Goal: Information Seeking & Learning: Stay updated

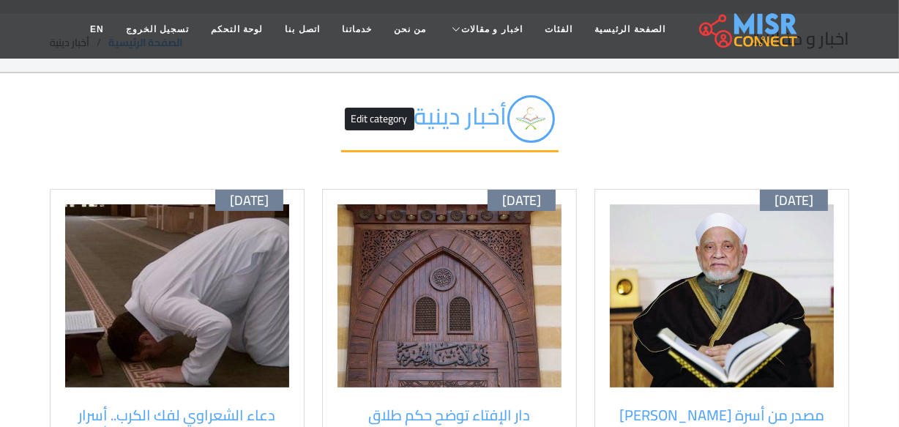
scroll to position [66, 0]
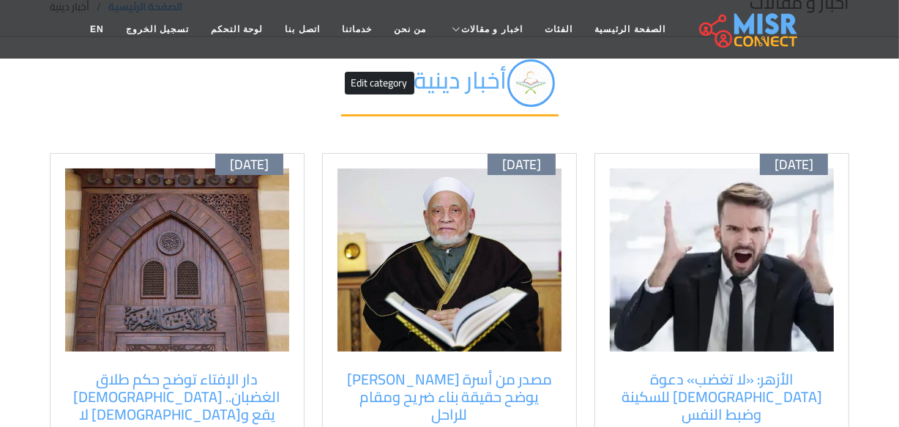
scroll to position [66, 0]
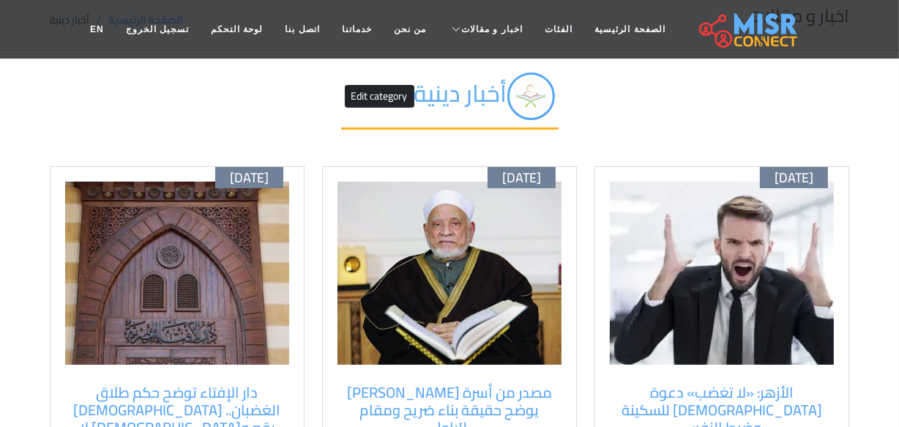
click at [712, 187] on img at bounding box center [722, 272] width 224 height 183
click at [711, 187] on img at bounding box center [722, 272] width 224 height 183
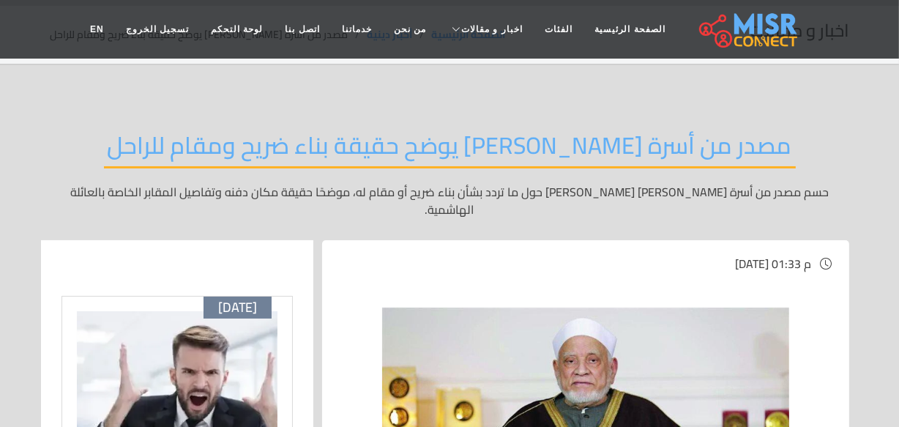
scroll to position [66, 0]
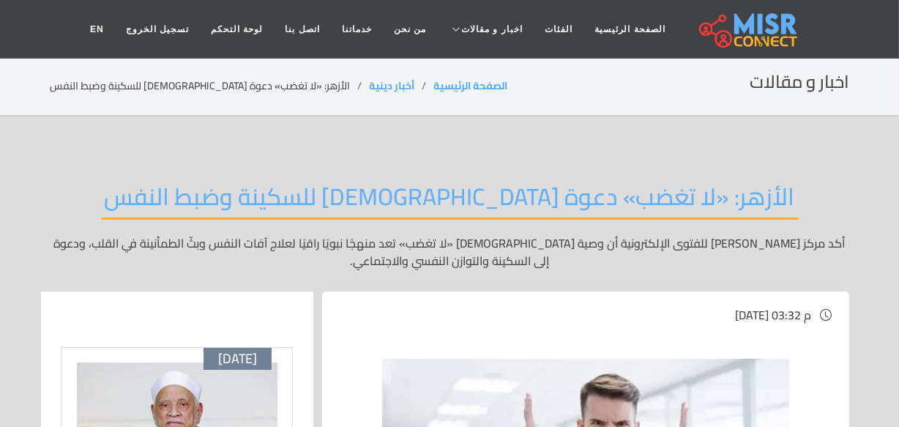
click at [670, 91] on div "اخبار و مقالات الصفحة الرئيسية أخبار دينية الأزهر: «لا تغضب» دعوة نبوية للسكينة…" at bounding box center [449, 86] width 799 height 29
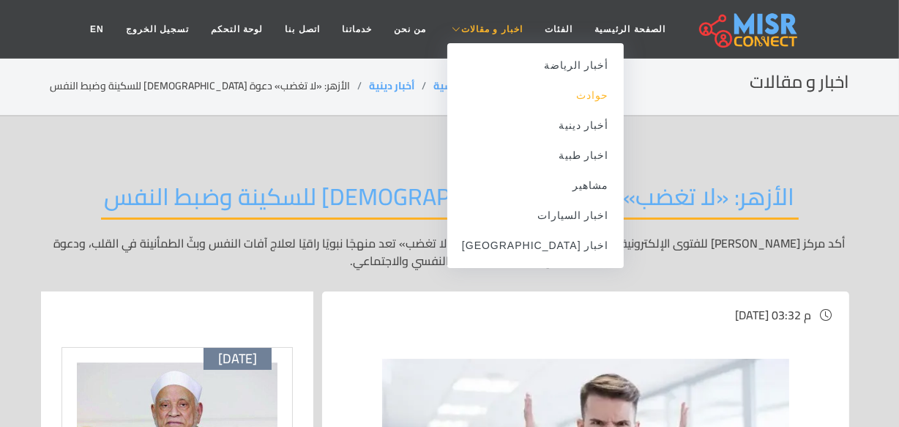
click at [544, 93] on link "حوادث" at bounding box center [535, 95] width 176 height 30
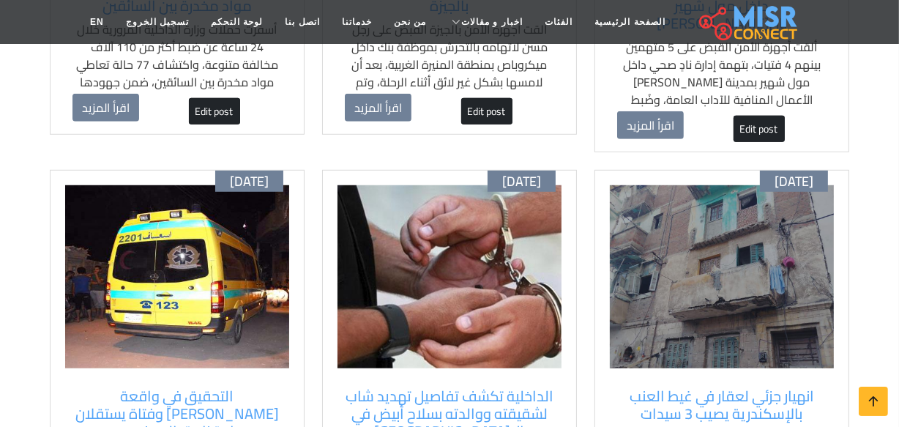
scroll to position [931, 0]
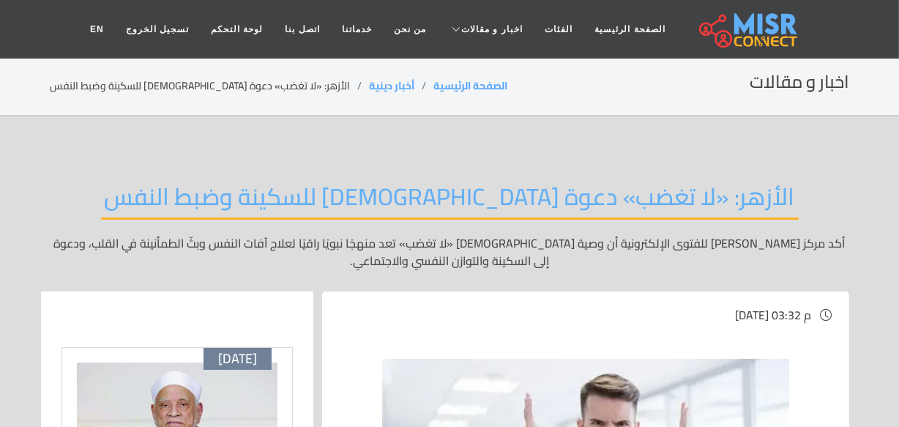
scroll to position [132, 0]
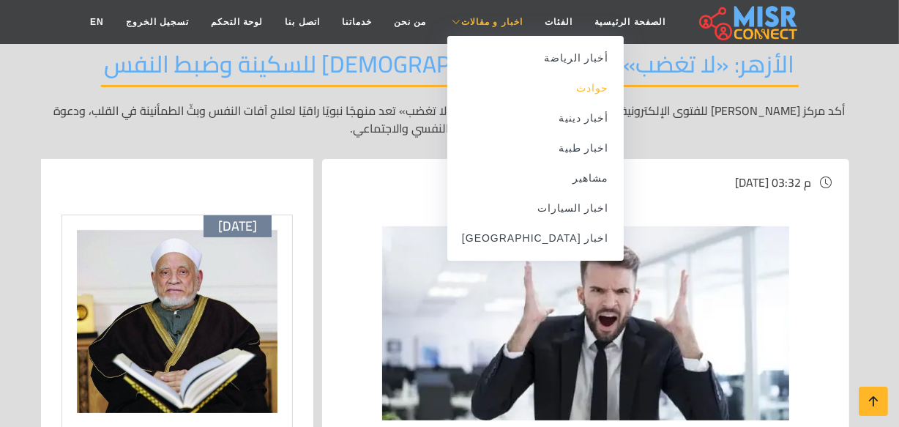
click at [563, 88] on link "حوادث" at bounding box center [535, 88] width 176 height 30
click at [538, 95] on link "حوادث" at bounding box center [535, 88] width 176 height 30
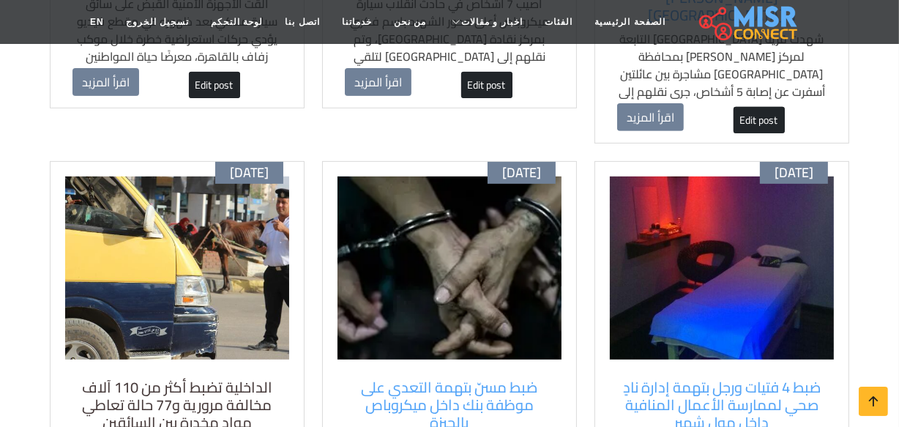
scroll to position [532, 0]
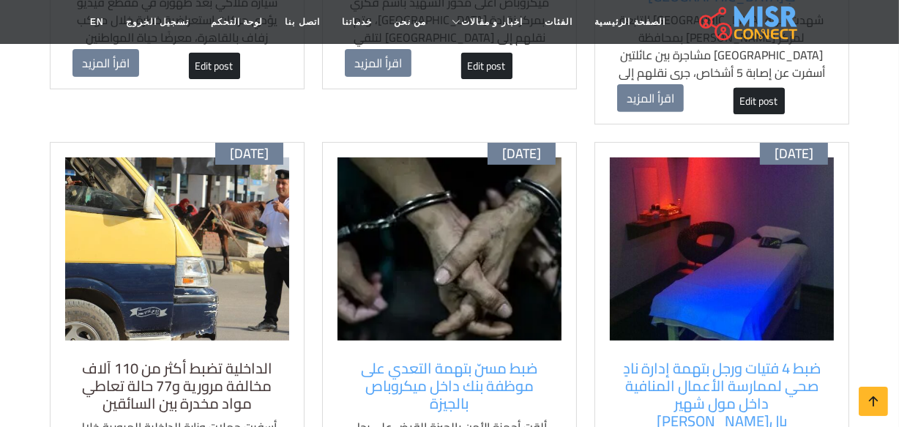
click at [216, 359] on h5 "الداخلية تضبط أكثر من 110 آلاف مخالفة مرورية و77 حالة تعاطي مواد مخدرة بين السا…" at bounding box center [176, 385] width 209 height 53
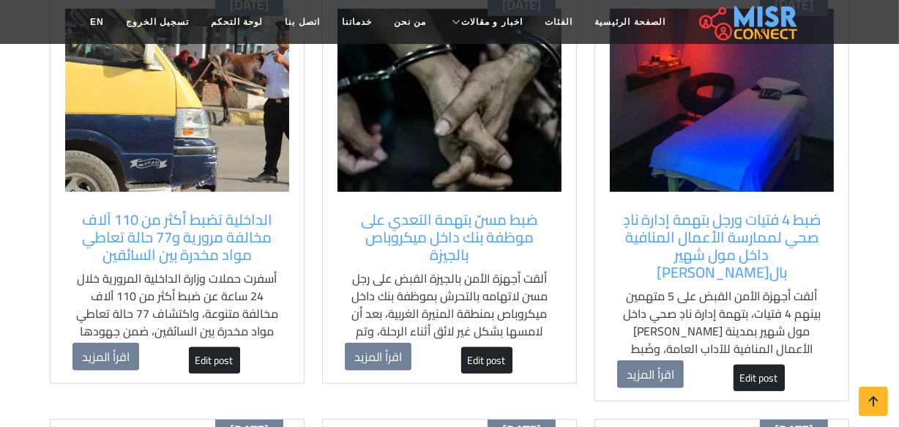
scroll to position [599, 0]
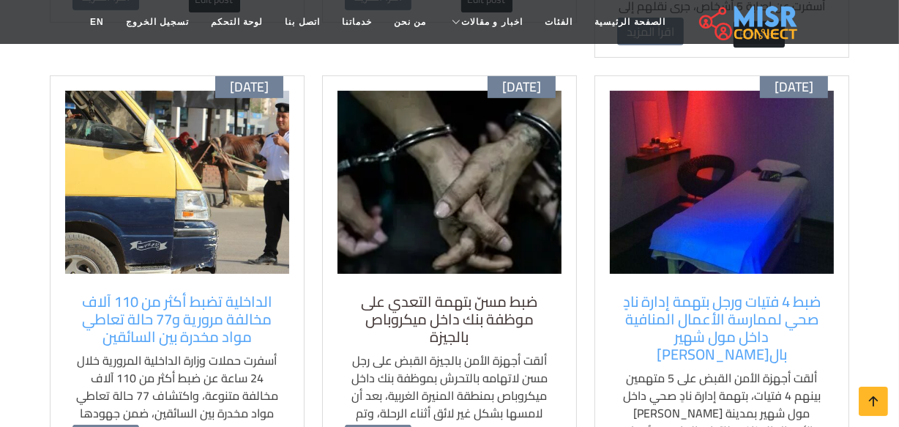
click at [400, 293] on h5 "ضبط مسنّ بتهمة التعدي على موظفة بنك داخل ميكروباص بالجيزة" at bounding box center [449, 319] width 209 height 53
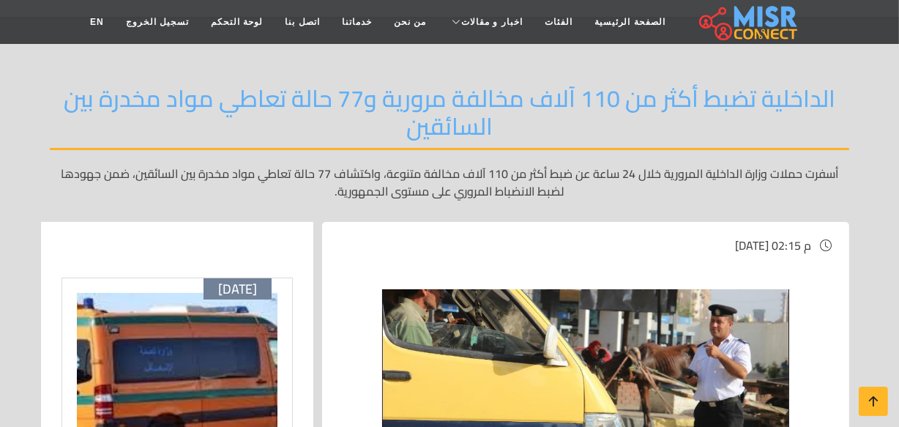
scroll to position [132, 0]
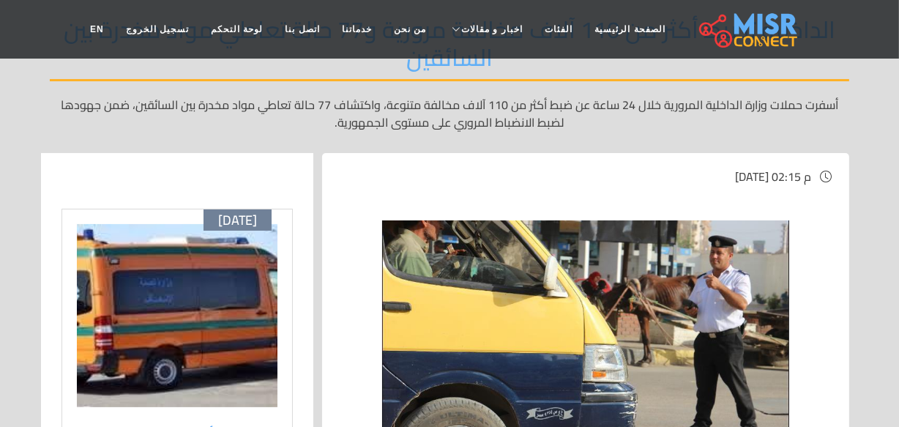
scroll to position [266, 0]
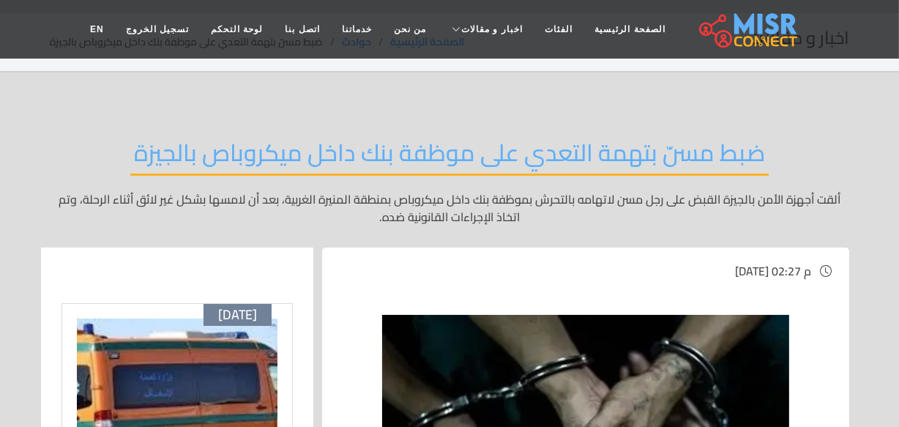
scroll to position [66, 0]
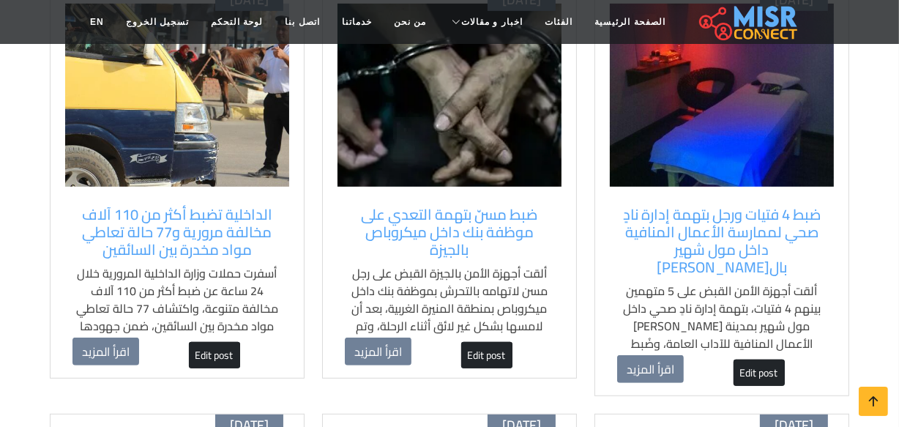
scroll to position [665, 0]
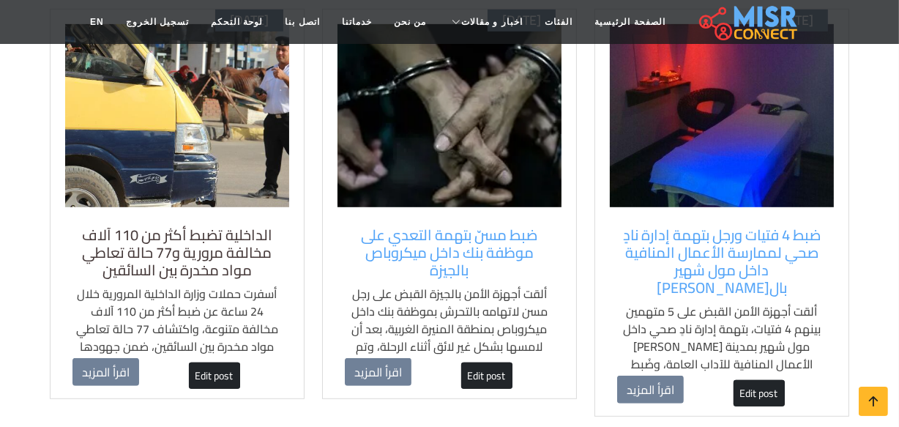
click at [212, 226] on h5 "الداخلية تضبط أكثر من 110 آلاف مخالفة مرورية و77 حالة تعاطي مواد مخدرة بين السا…" at bounding box center [176, 252] width 209 height 53
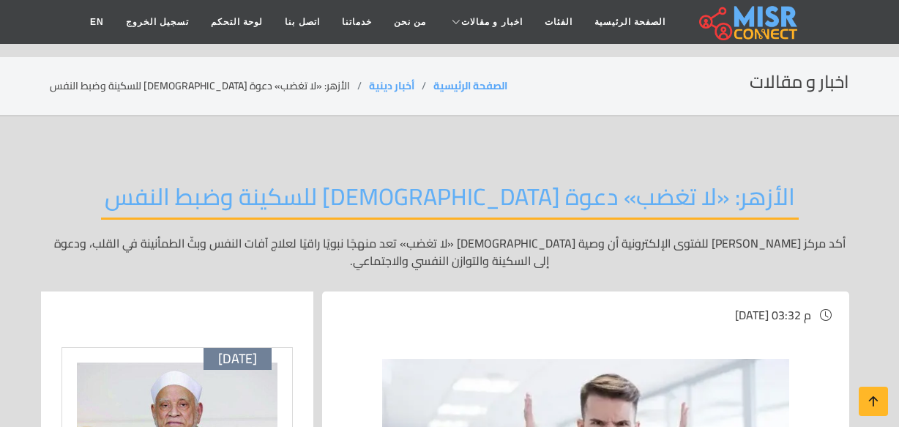
scroll to position [132, 0]
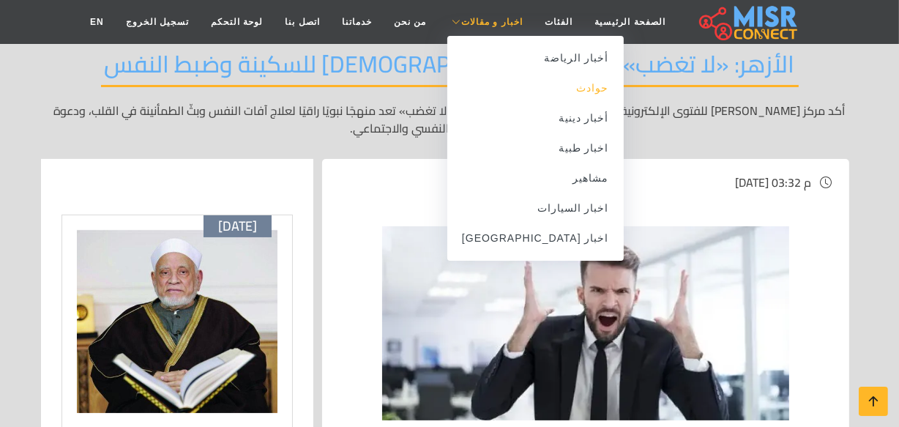
click at [538, 96] on link "حوادث" at bounding box center [535, 88] width 176 height 30
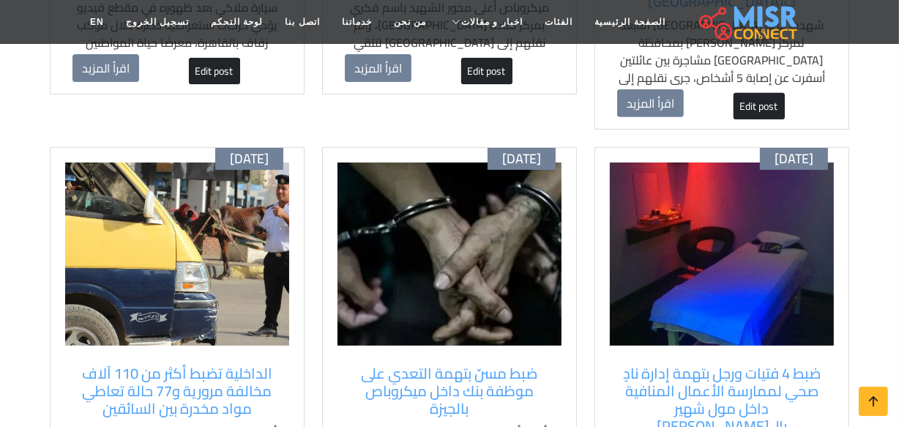
scroll to position [599, 0]
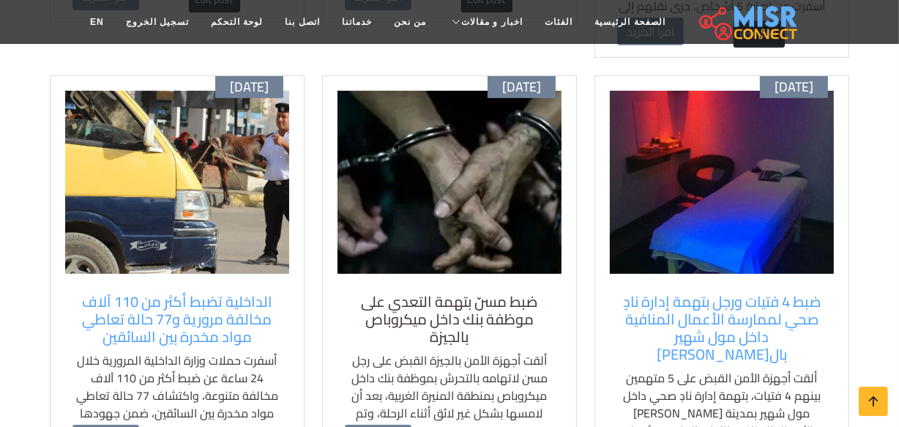
click at [453, 293] on h5 "ضبط مسنّ بتهمة التعدي على موظفة بنك داخل ميكروباص بالجيزة" at bounding box center [449, 319] width 209 height 53
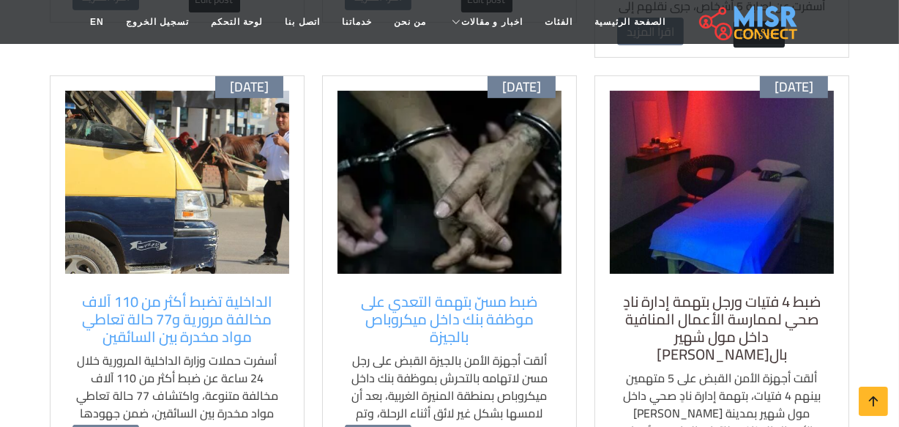
click at [762, 293] on h5 "ضبط 4 فتيات ورجل بتهمة إدارة نادٍ صحي لممارسة الأعمال المنافية داخل مول شهير با…" at bounding box center [721, 328] width 209 height 70
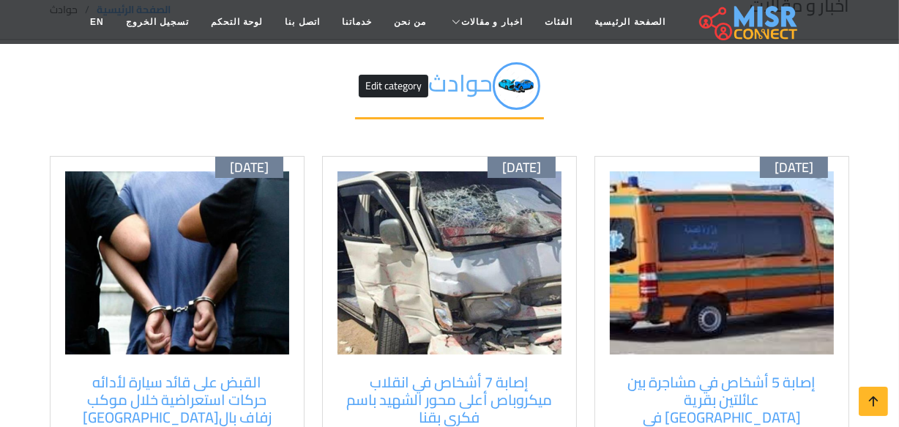
scroll to position [132, 0]
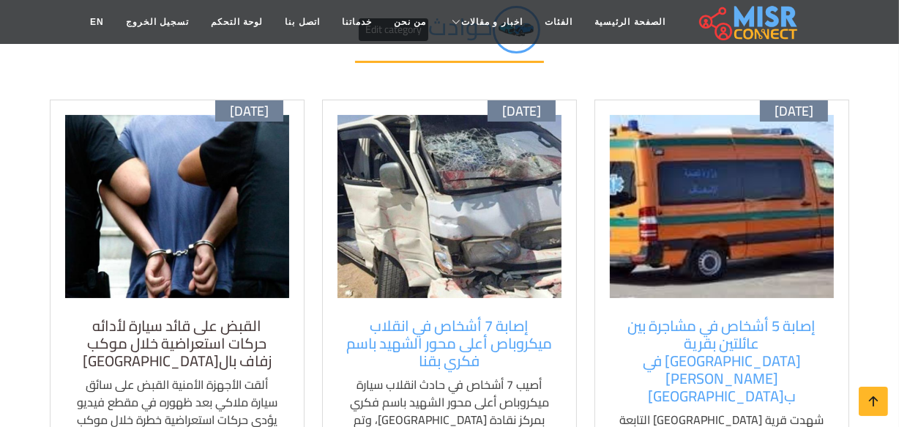
click at [158, 317] on h5 "القبض على قائد سيارة لأدائه حركات استعراضية خلال موكب زفاف بال[GEOGRAPHIC_DATA]" at bounding box center [176, 343] width 209 height 53
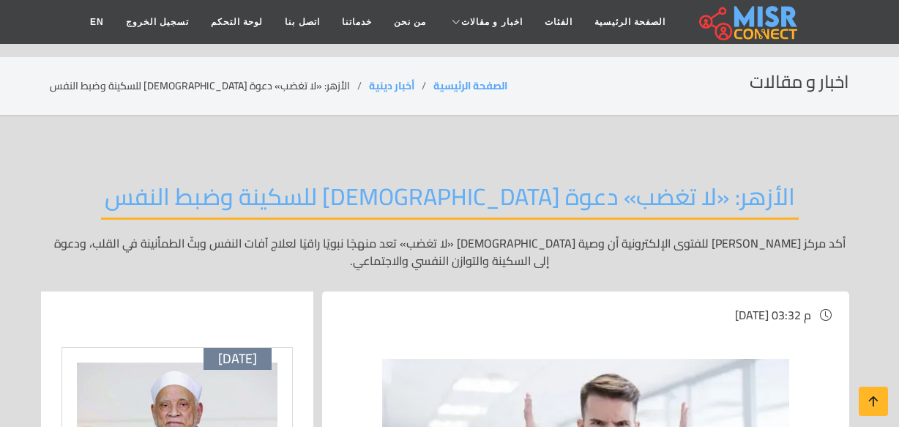
scroll to position [132, 0]
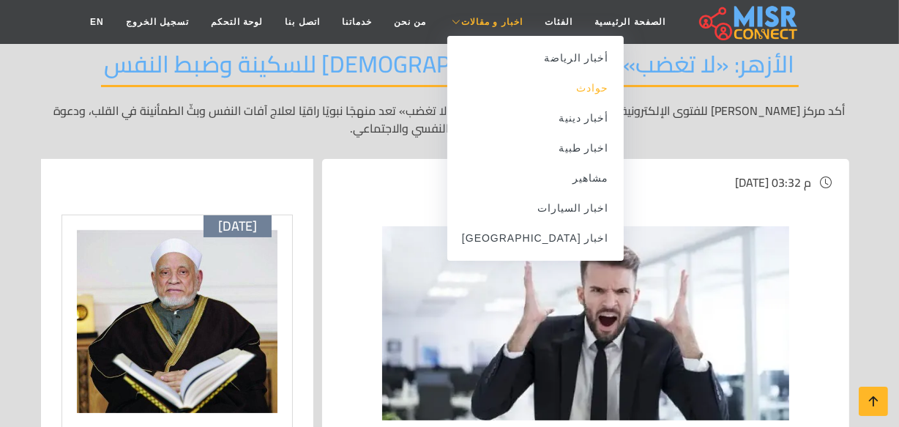
click at [548, 85] on link "حوادث" at bounding box center [535, 88] width 176 height 30
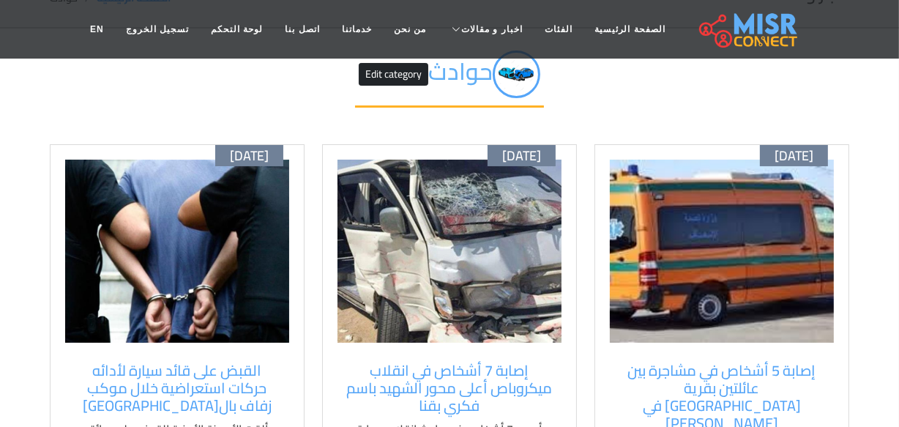
scroll to position [266, 0]
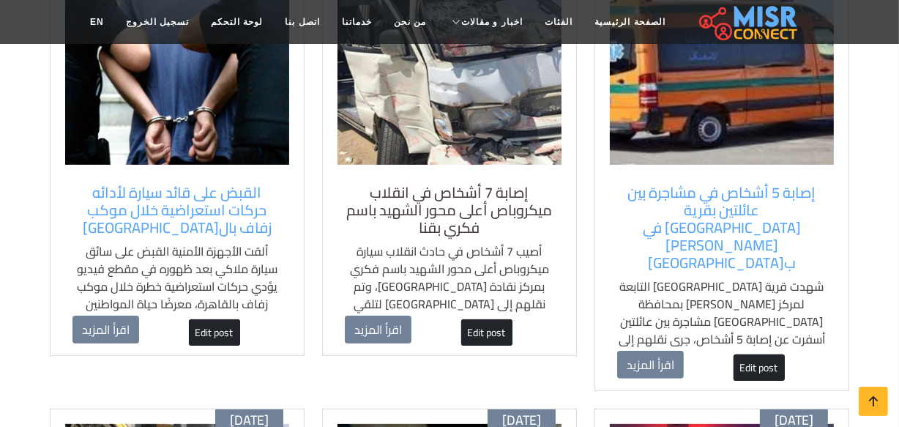
click at [487, 184] on h5 "إصابة 7 أشخاص في انقلاب ميكروباص أعلى محور الشهيد باسم فكري بقنا" at bounding box center [449, 210] width 209 height 53
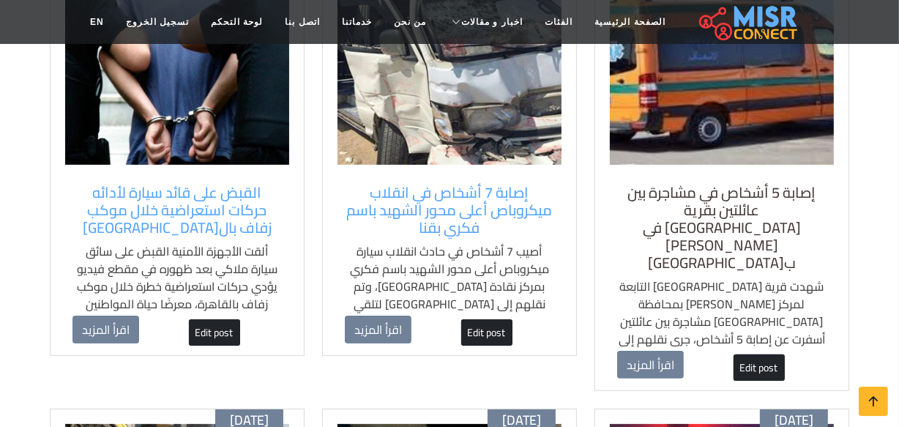
click at [706, 190] on h5 "إصابة 5 أشخاص في مشاجرة بين عائلتين بقرية [GEOGRAPHIC_DATA] في [PERSON_NAME] ب[…" at bounding box center [721, 228] width 209 height 88
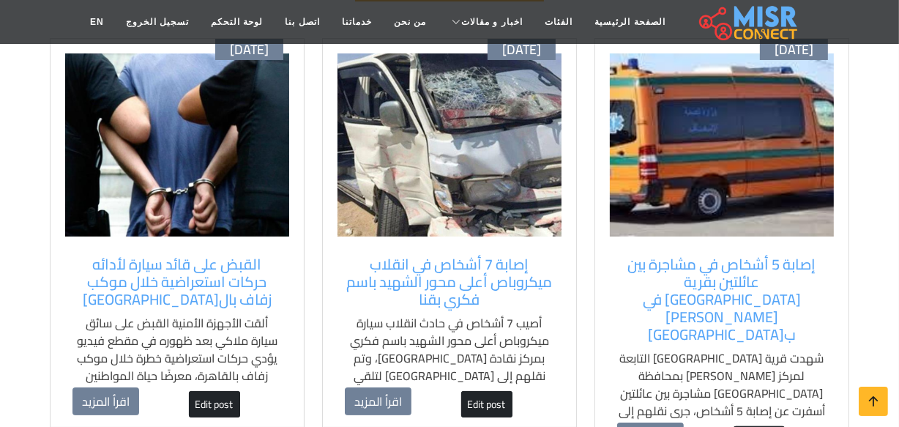
scroll to position [66, 0]
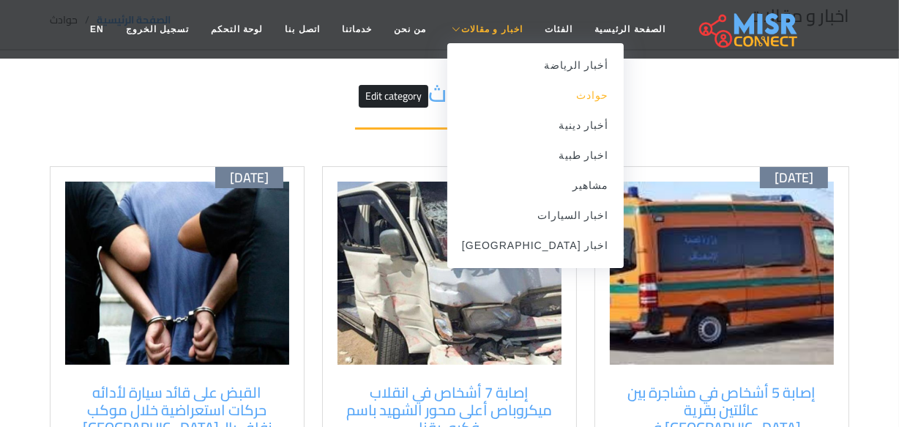
click at [550, 94] on link "حوادث" at bounding box center [535, 95] width 176 height 30
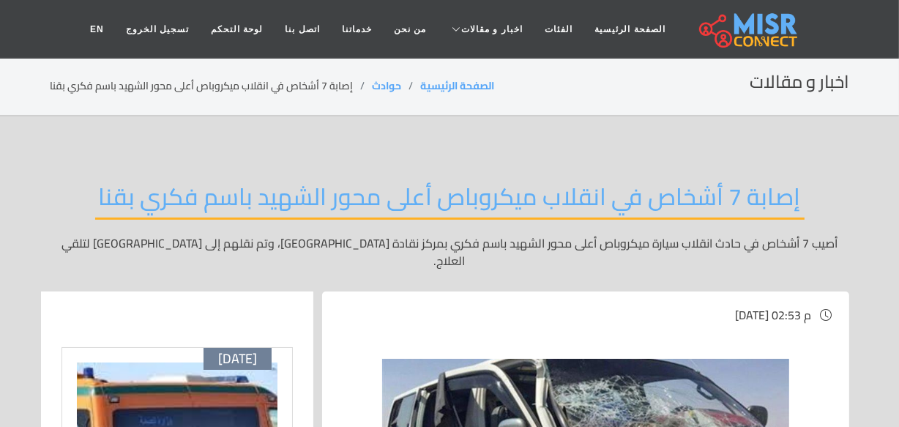
drag, startPoint x: 36, startPoint y: 133, endPoint x: 23, endPoint y: 97, distance: 38.2
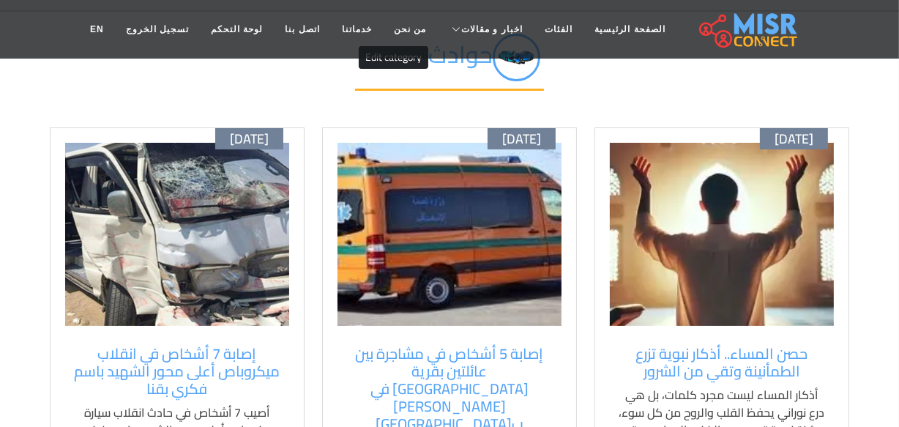
scroll to position [132, 0]
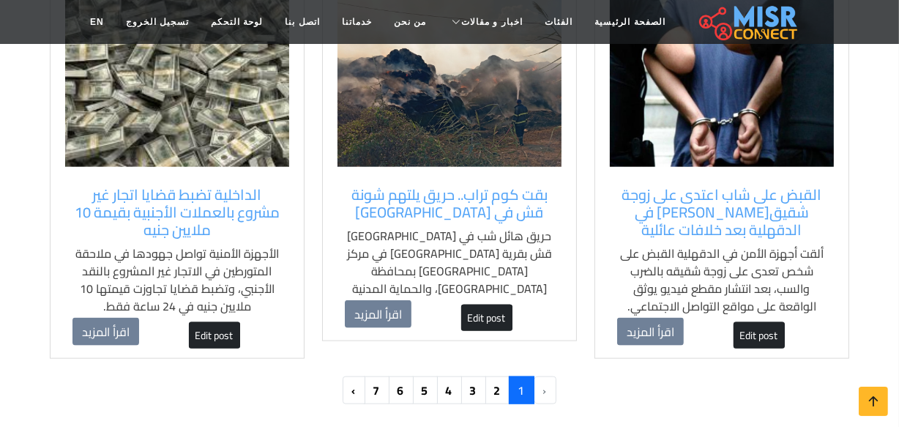
scroll to position [1596, 0]
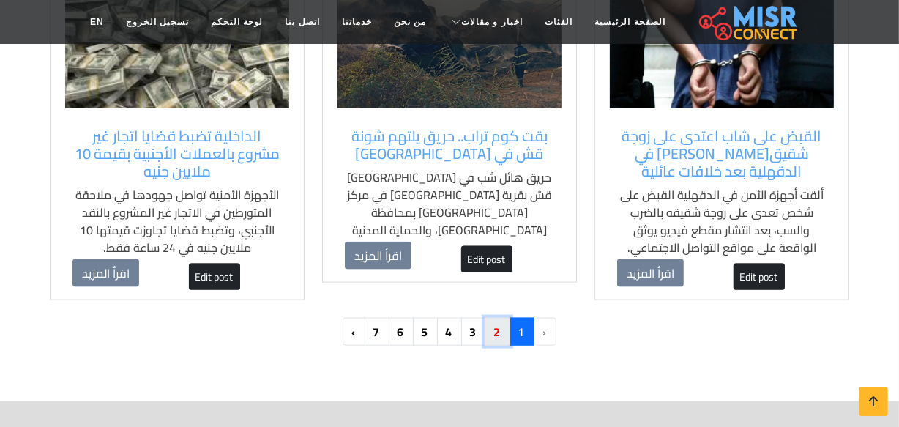
click at [493, 318] on link "2" at bounding box center [497, 332] width 26 height 28
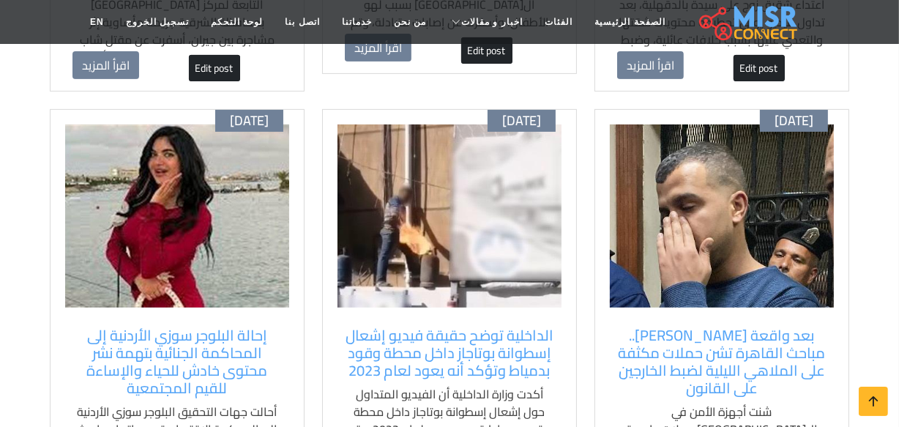
scroll to position [532, 0]
